Goal: Communication & Community: Answer question/provide support

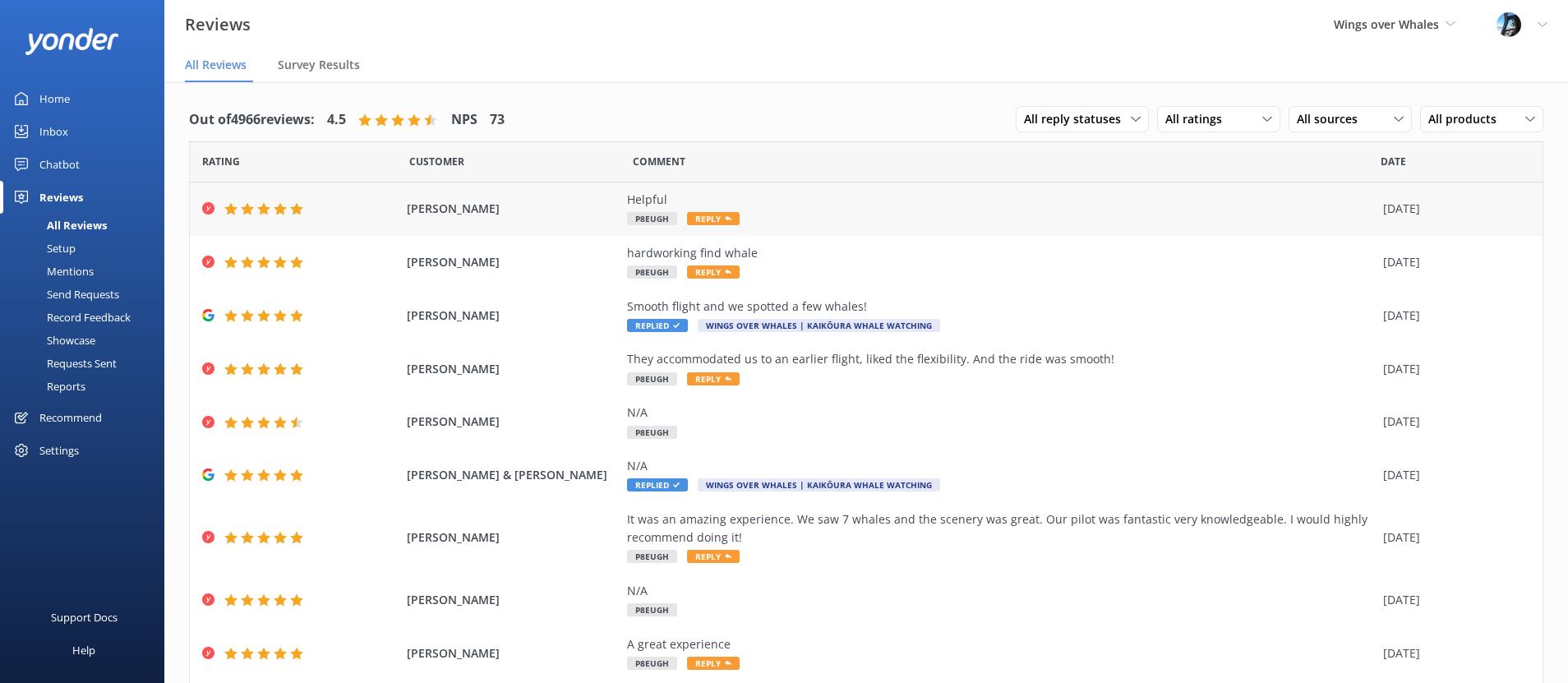
click at [867, 212] on div "Helpful P8EUGH Reply" at bounding box center [1001, 209] width 748 height 37
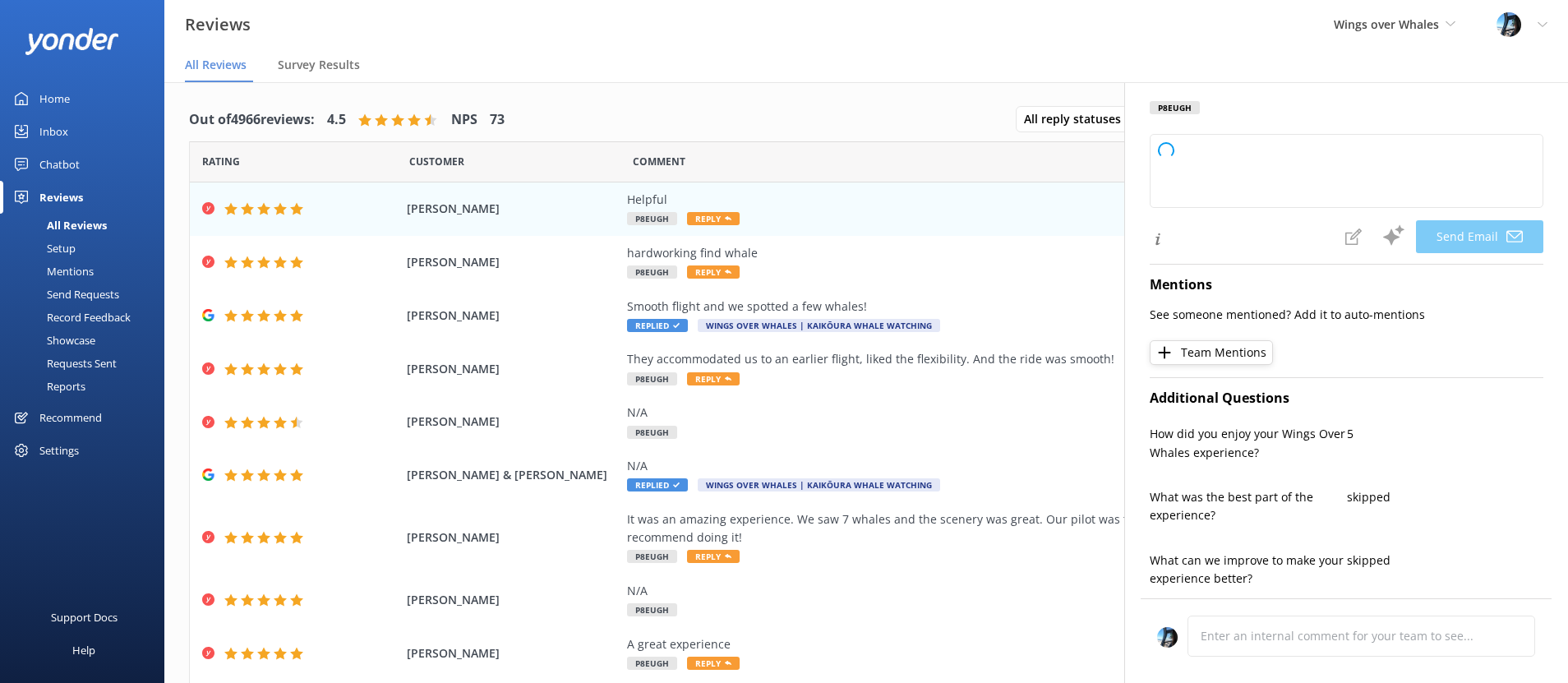
type textarea "Thank you so much for your kind feedback, [PERSON_NAME]! We're glad you found o…"
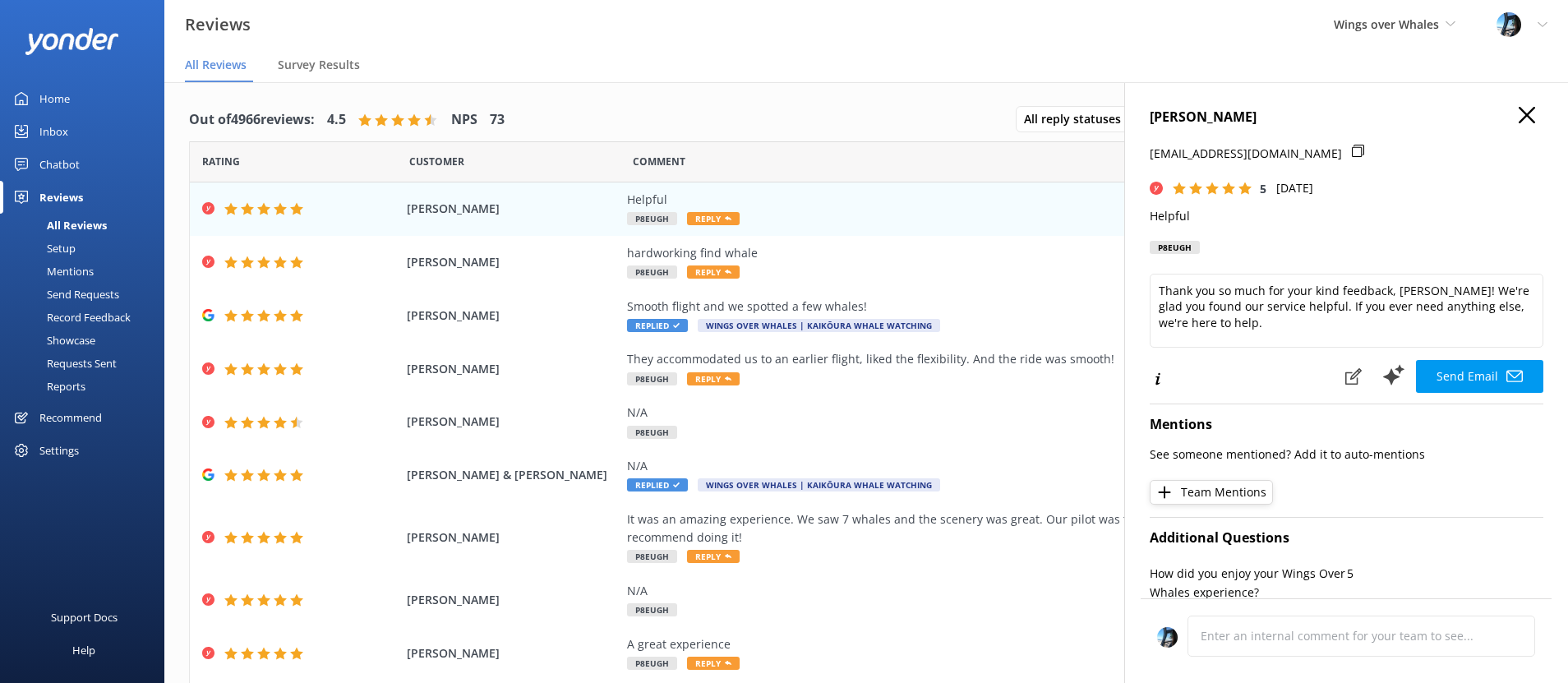
click at [1519, 113] on icon "button" at bounding box center [1527, 115] width 17 height 17
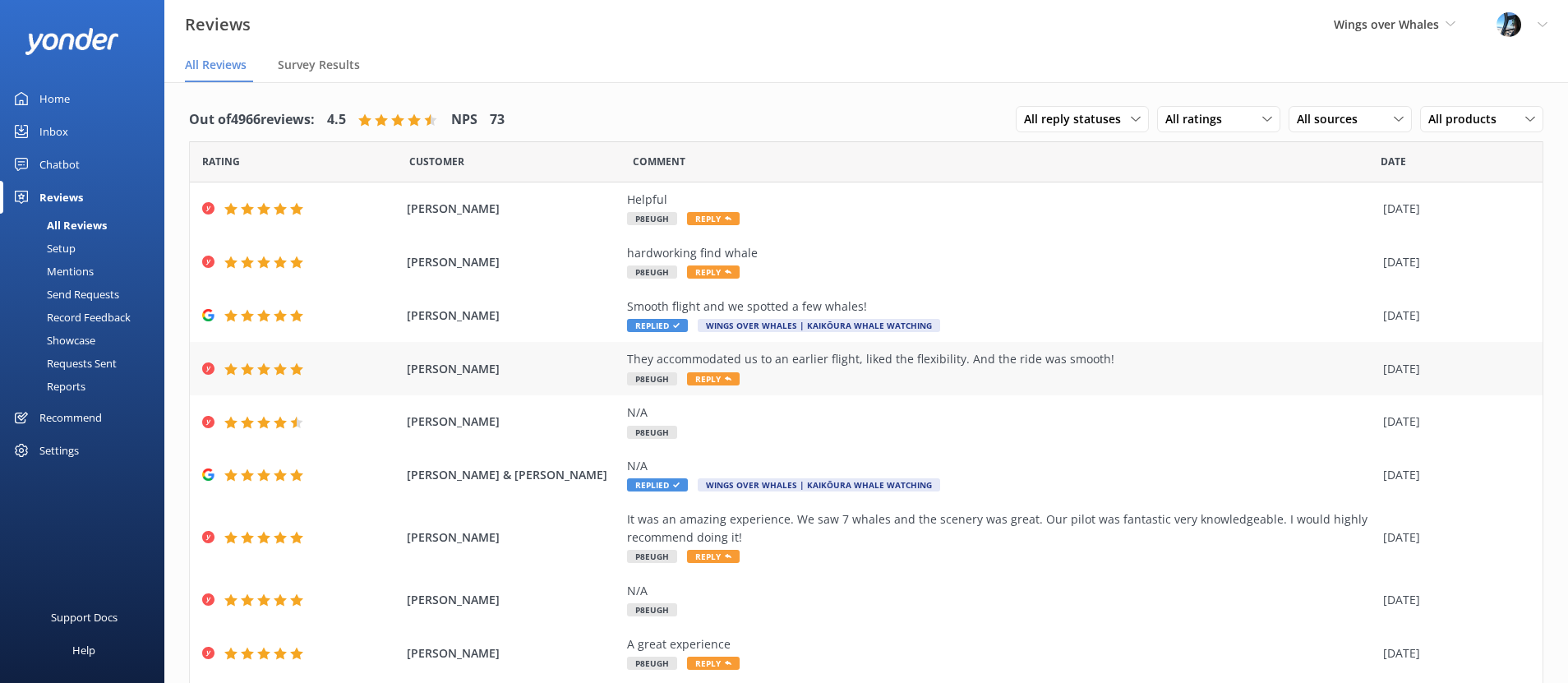
scroll to position [105, 0]
